Goal: Transaction & Acquisition: Purchase product/service

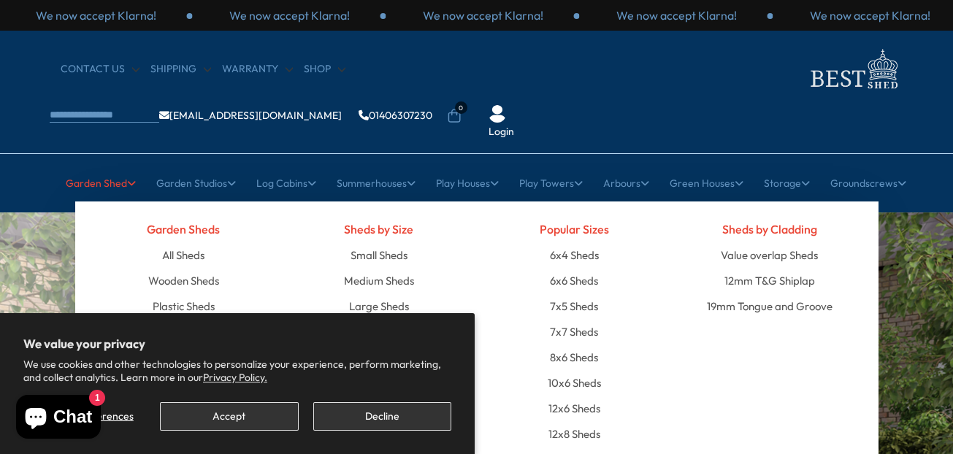
click at [105, 165] on link "Garden Shed" at bounding box center [101, 183] width 70 height 37
click at [560, 345] on link "8x6 Sheds" at bounding box center [574, 358] width 48 height 26
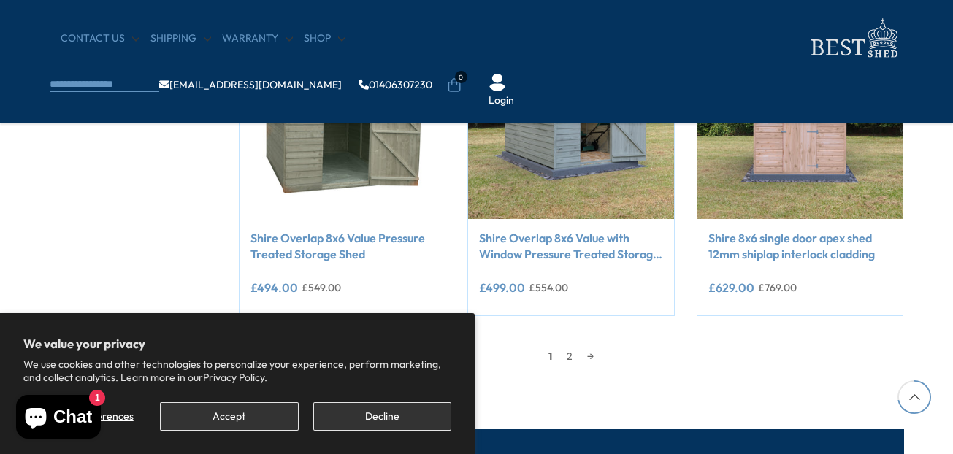
scroll to position [1241, 0]
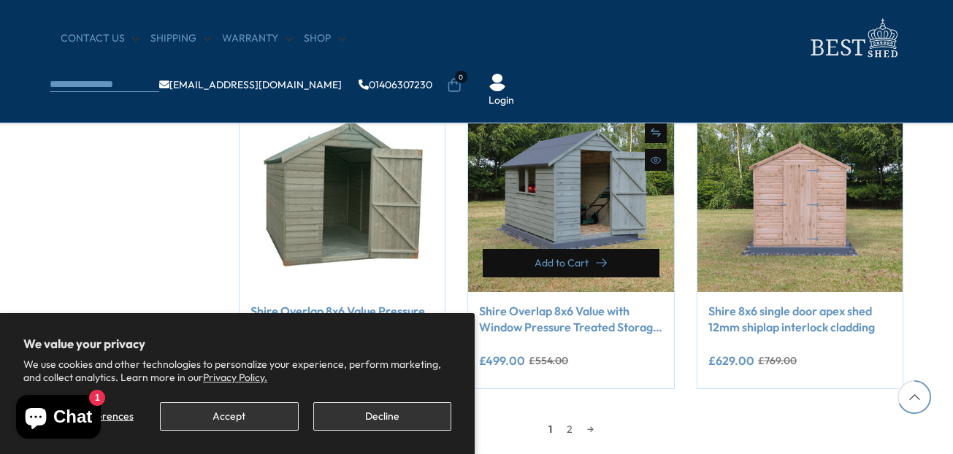
click at [574, 259] on span "Add to Cart" at bounding box center [562, 263] width 54 height 10
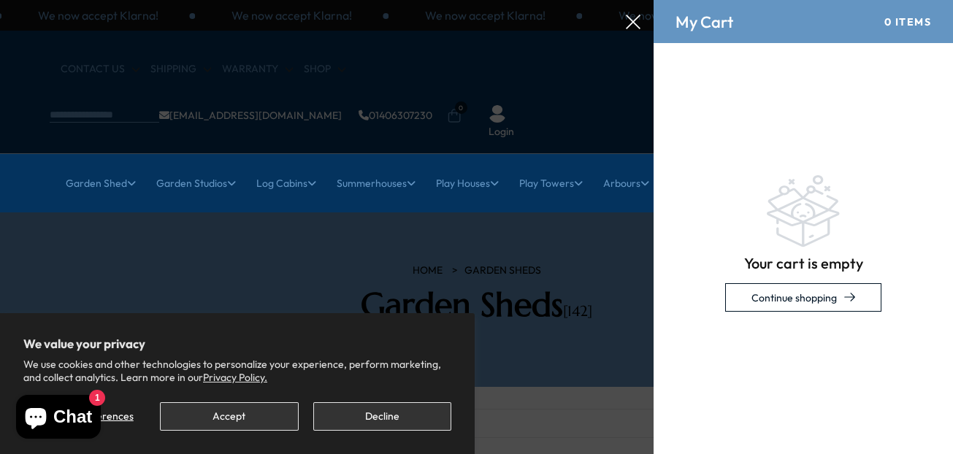
scroll to position [0, 0]
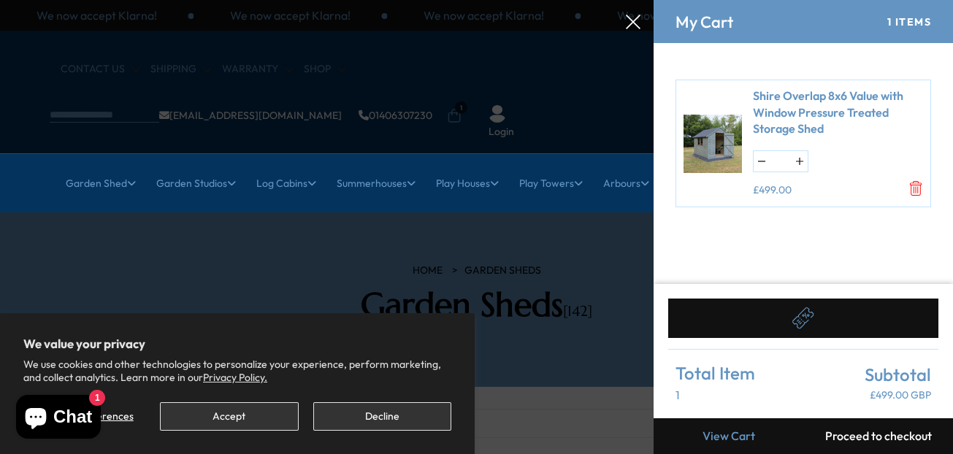
click at [635, 17] on icon at bounding box center [633, 22] width 15 height 15
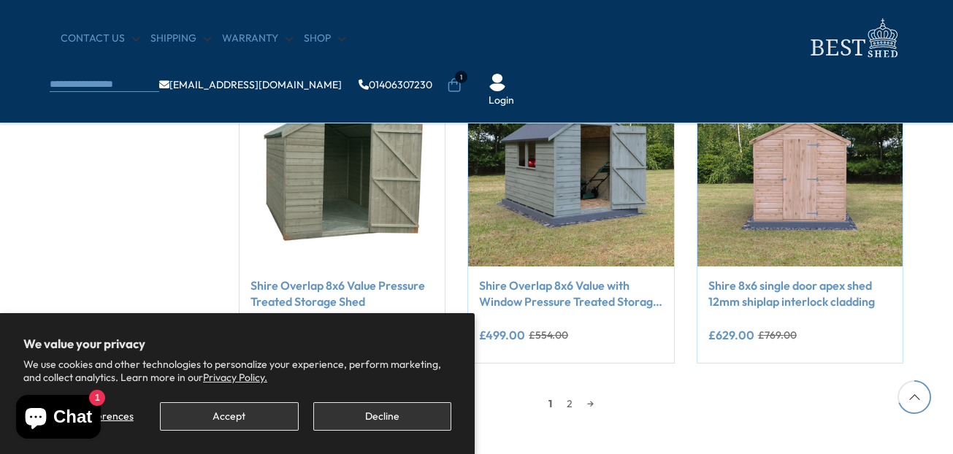
scroll to position [1241, 0]
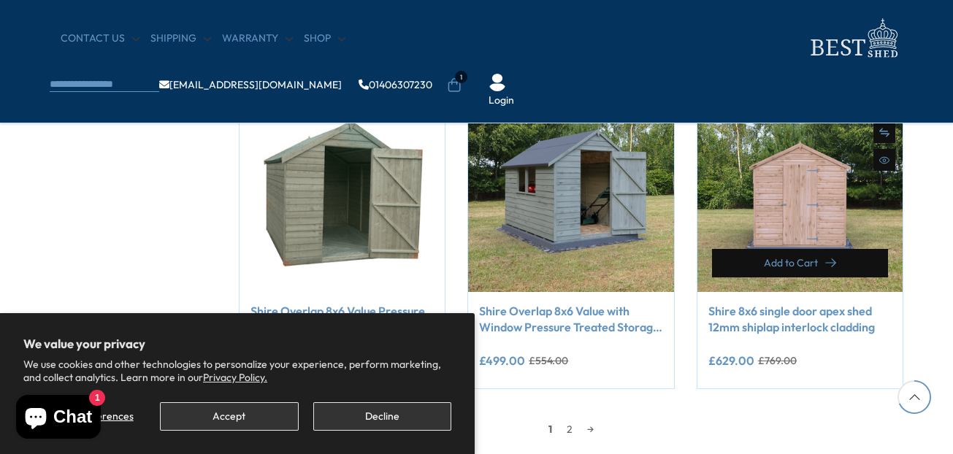
click at [807, 255] on button "Add to Cart" at bounding box center [800, 263] width 177 height 28
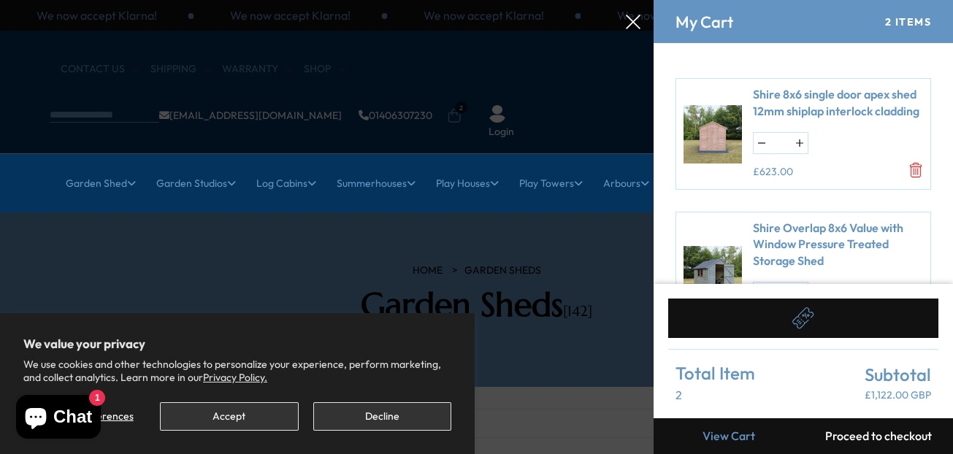
scroll to position [0, 0]
click at [789, 99] on link "Shire 8x6 single door apex shed 12mm shiplap interlock cladding" at bounding box center [838, 104] width 170 height 33
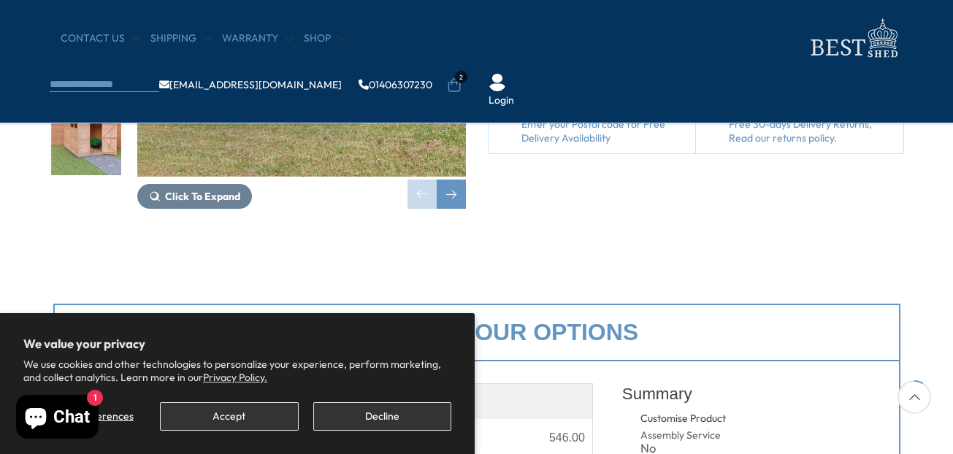
scroll to position [292, 0]
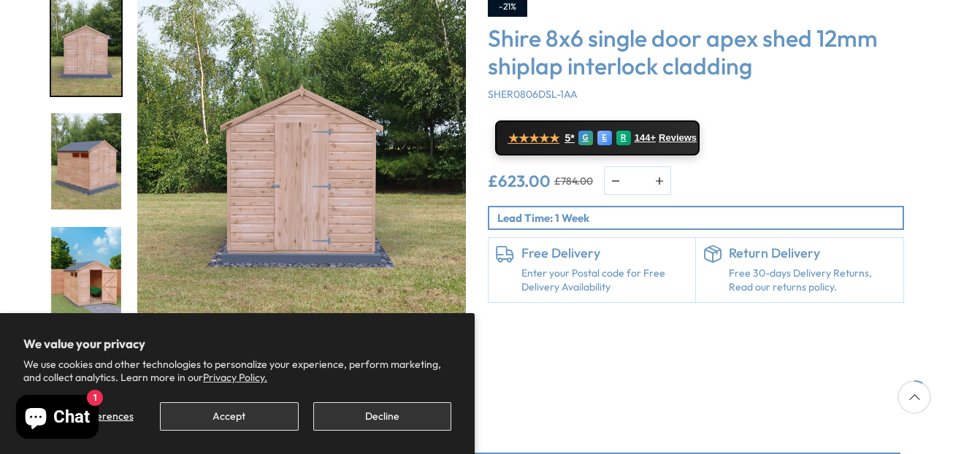
click at [452, 329] on div "Next slide" at bounding box center [451, 343] width 29 height 29
